Goal: Transaction & Acquisition: Purchase product/service

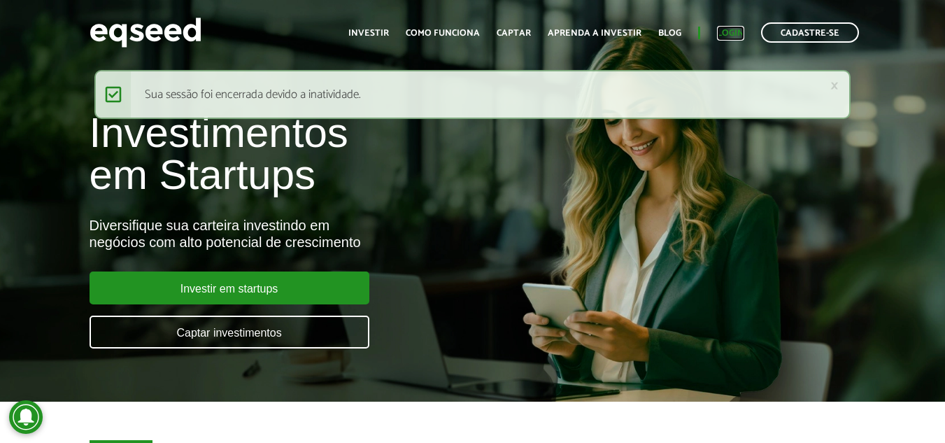
click at [734, 36] on link "Login" at bounding box center [730, 33] width 27 height 9
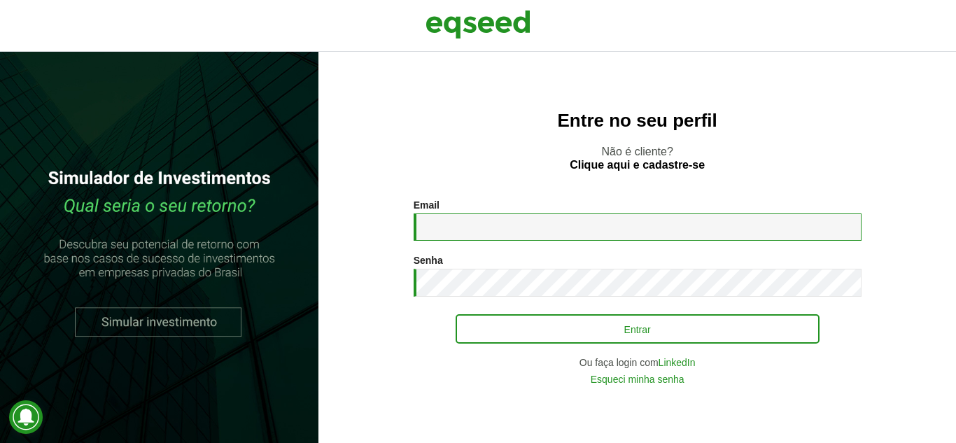
type input "**********"
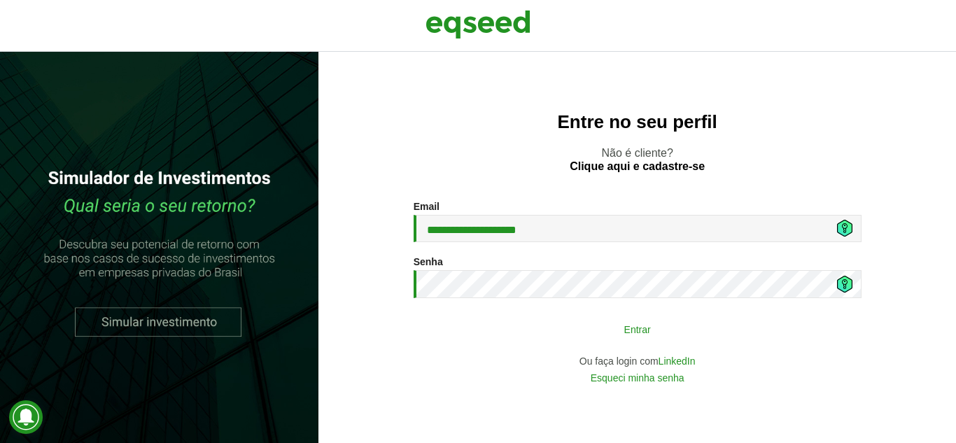
click at [574, 320] on button "Entrar" at bounding box center [637, 329] width 364 height 27
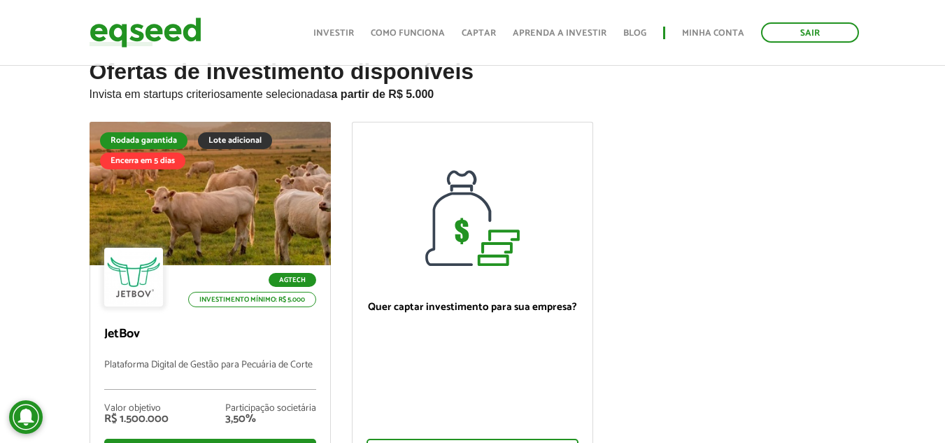
scroll to position [70, 0]
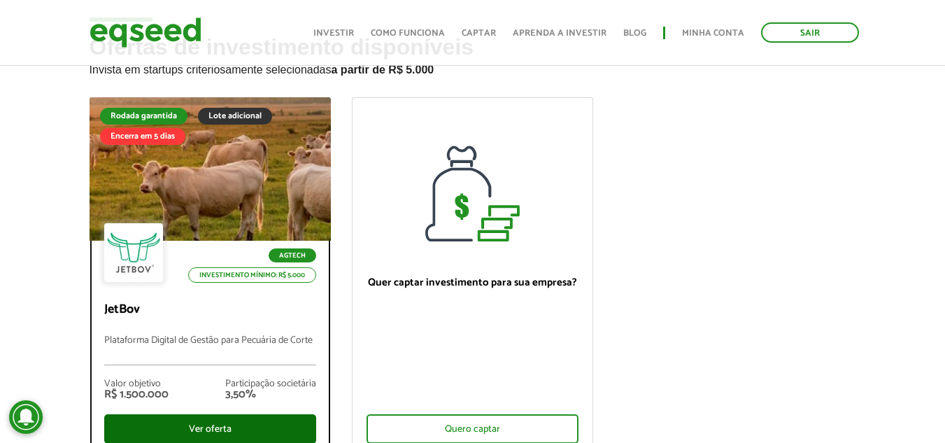
click at [217, 421] on div "Ver oferta" at bounding box center [210, 428] width 212 height 29
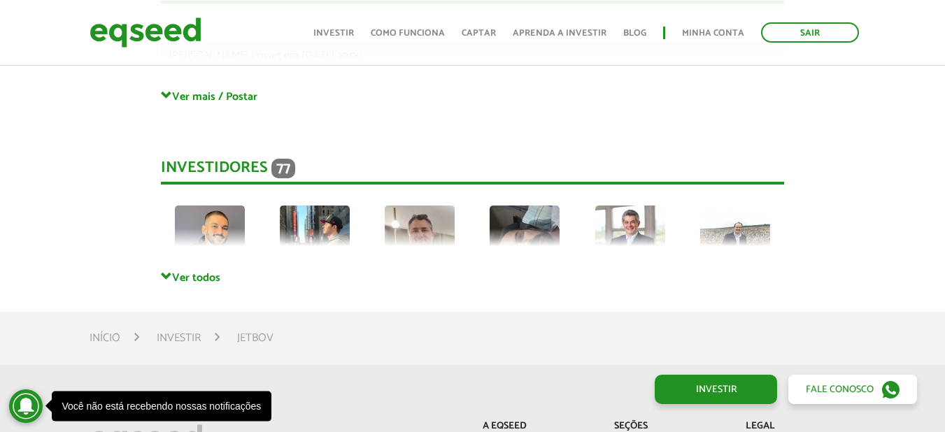
scroll to position [3743, 0]
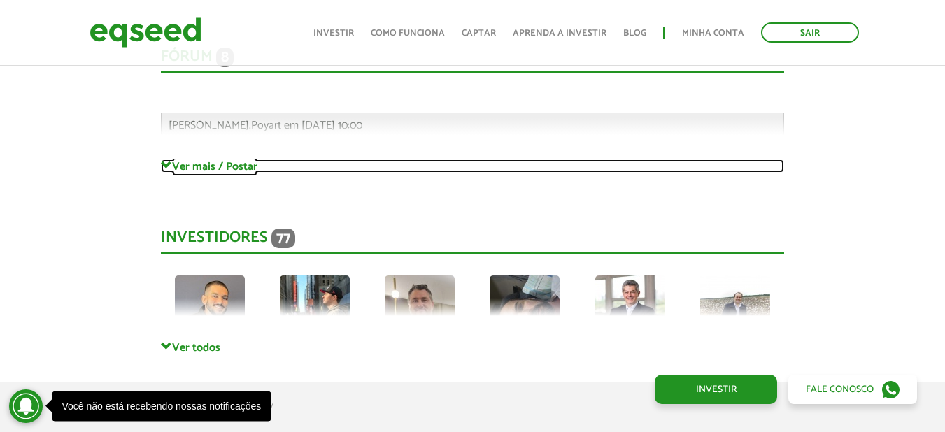
click at [202, 160] on link "Ver mais / Postar" at bounding box center [472, 166] width 623 height 13
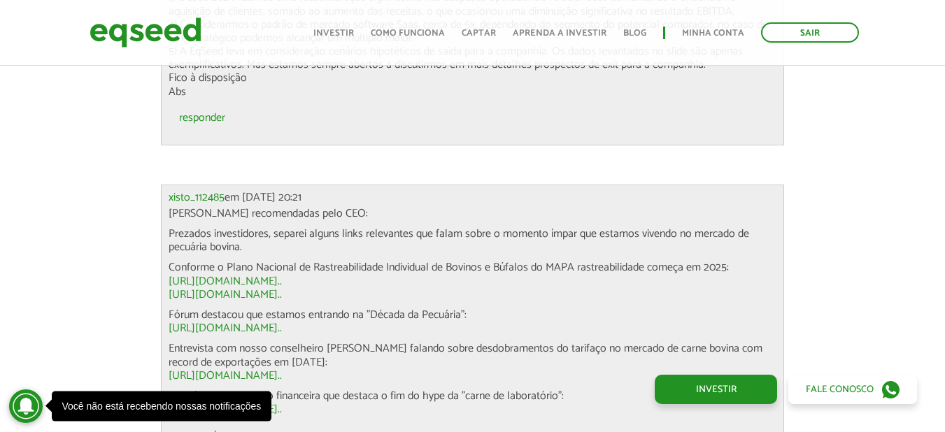
scroll to position [6121, 0]
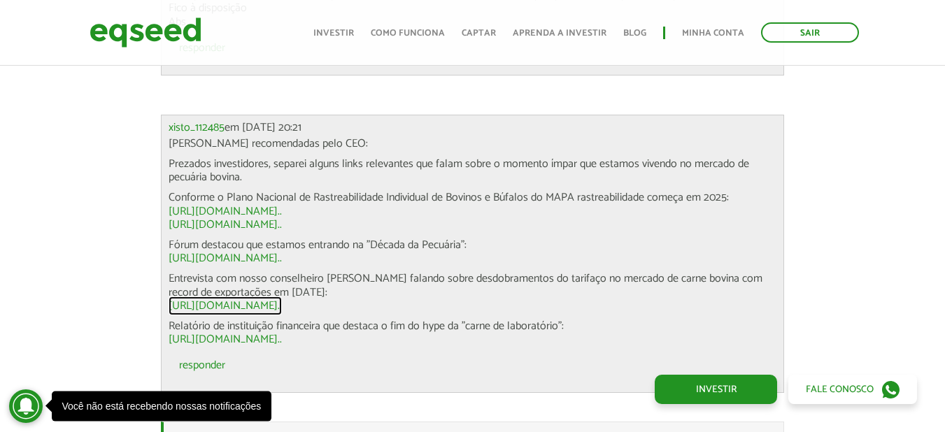
click at [282, 301] on link "https://athenagro.com.br/blog/carne-brasileira-bate-recorde-de-exportaco..." at bounding box center [225, 306] width 113 height 11
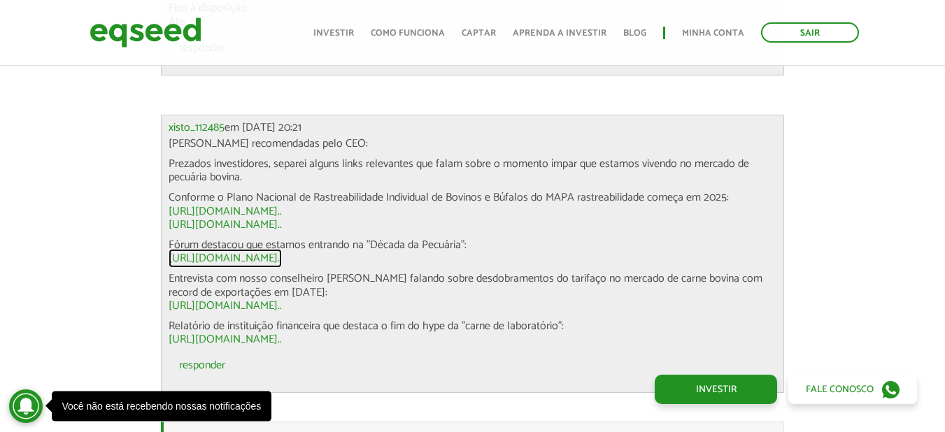
click at [274, 253] on link "https://agfeed.com.br/campo-das-ideias/producao-sustentavel/a-decada-da-..." at bounding box center [225, 258] width 113 height 11
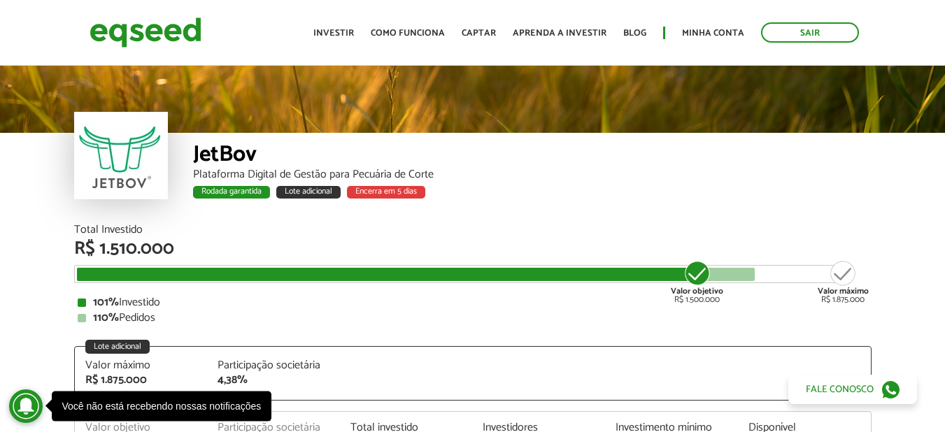
scroll to position [0, 0]
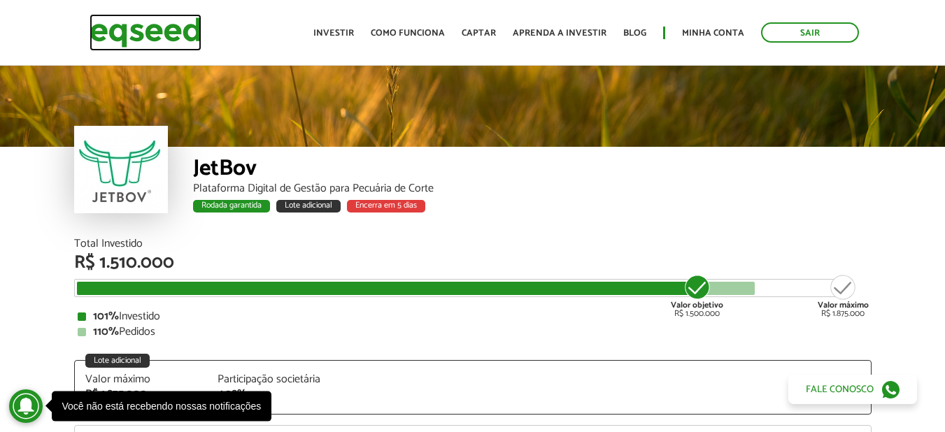
click at [169, 29] on img at bounding box center [146, 32] width 112 height 37
